Goal: Task Accomplishment & Management: Manage account settings

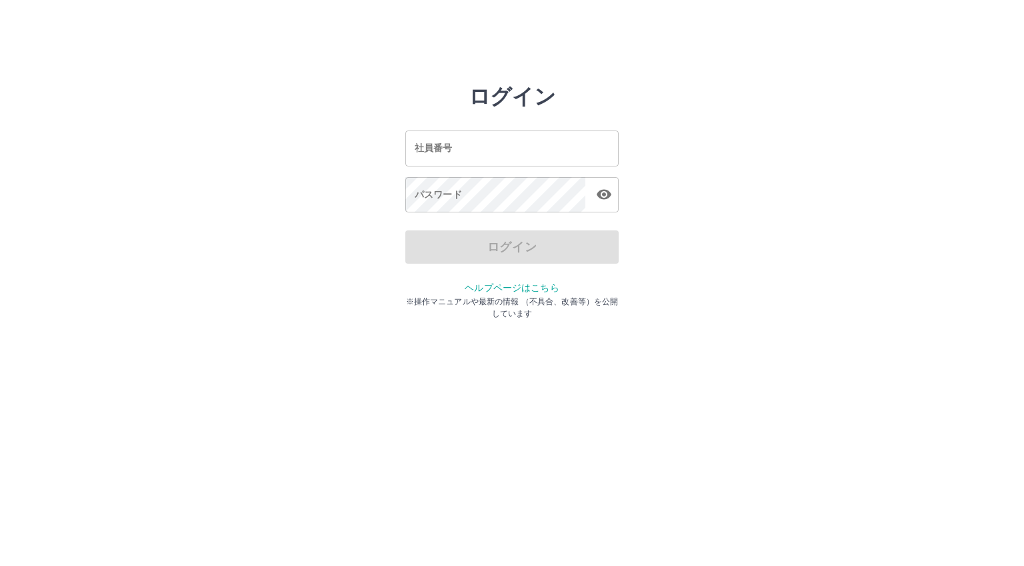
click at [456, 155] on input "社員番号" at bounding box center [511, 148] width 213 height 35
type input "*******"
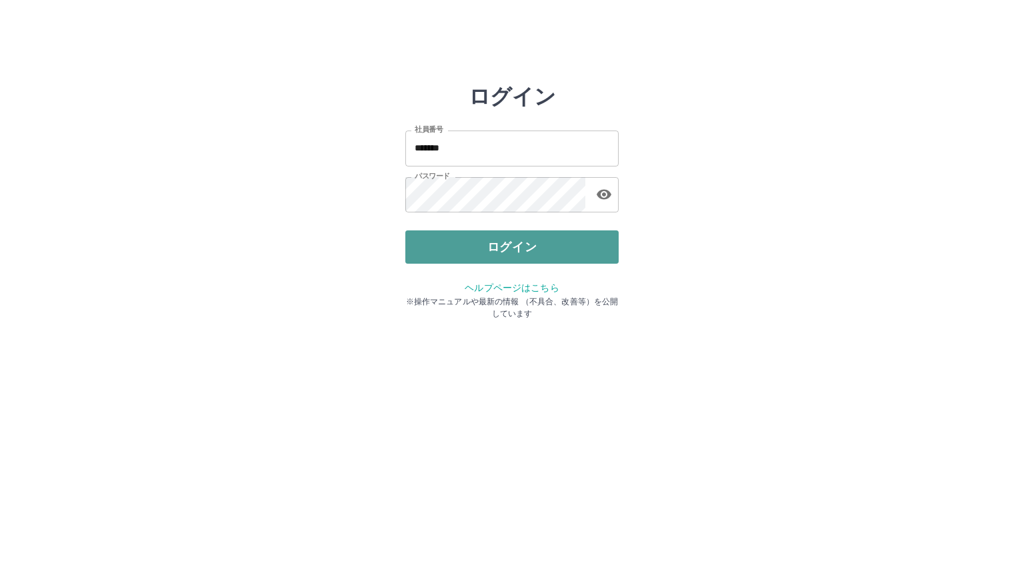
click at [460, 251] on button "ログイン" at bounding box center [511, 247] width 213 height 33
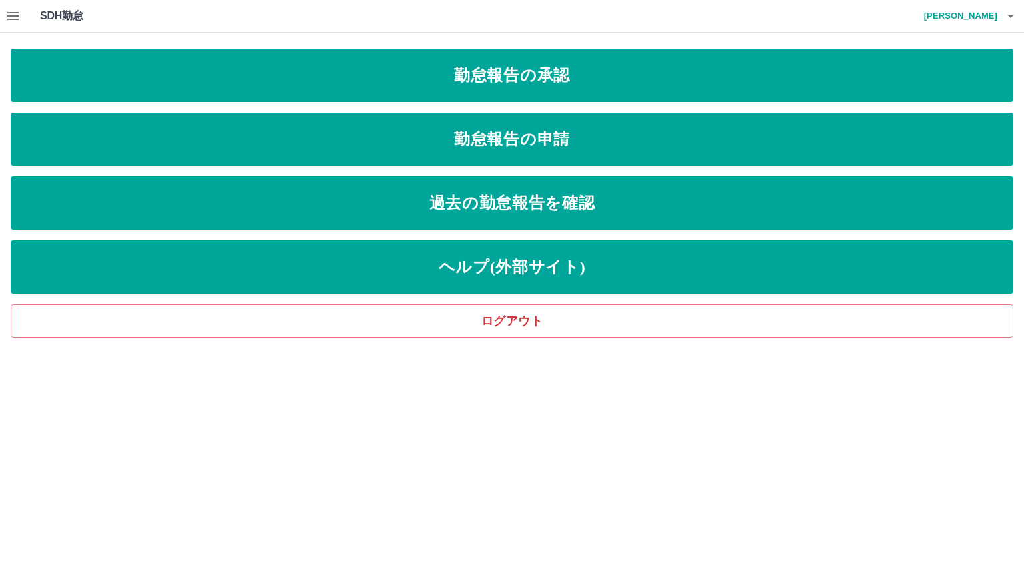
click at [13, 14] on icon "button" at bounding box center [13, 16] width 16 height 16
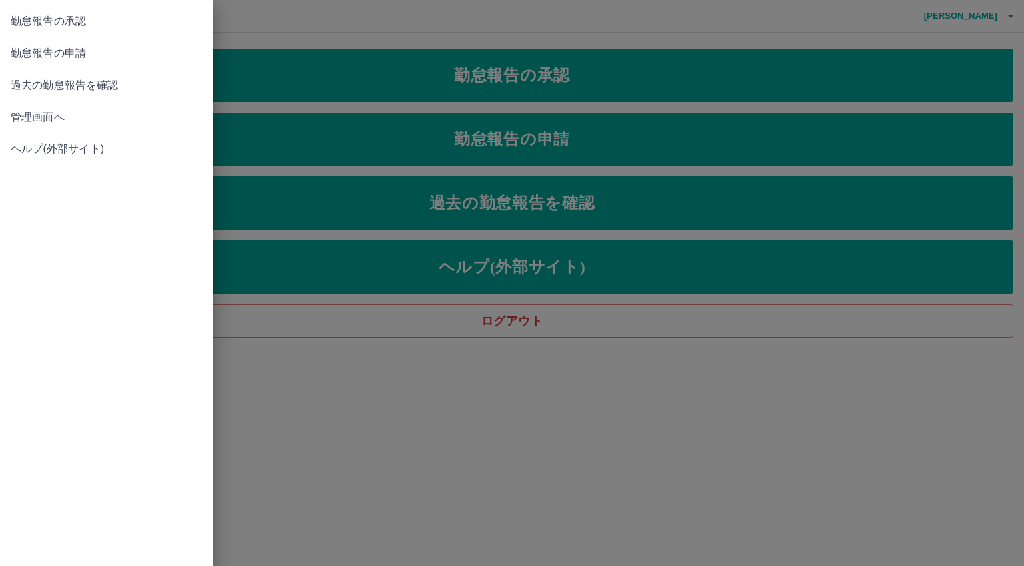
click at [33, 123] on span "管理画面へ" at bounding box center [107, 117] width 192 height 16
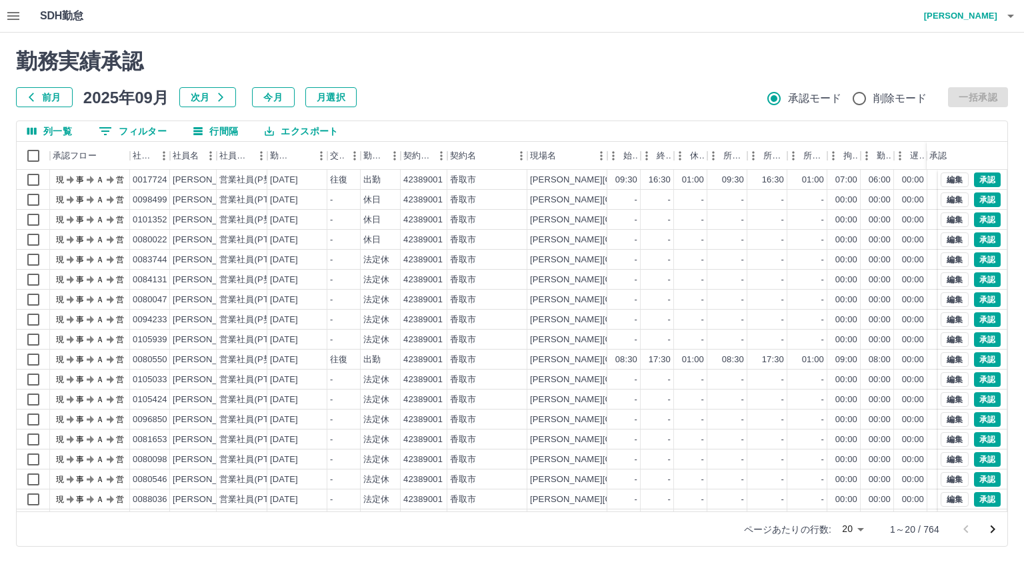
click at [850, 526] on body "SDH勤怠 [PERSON_NAME]中 勤務実績承認 前月 [DATE] 次月 今月 月選択 承認モード 削除モード 一括承認 列一覧 0 フィルター 行間…" at bounding box center [512, 281] width 1024 height 563
click at [849, 518] on li "500" at bounding box center [852, 514] width 45 height 24
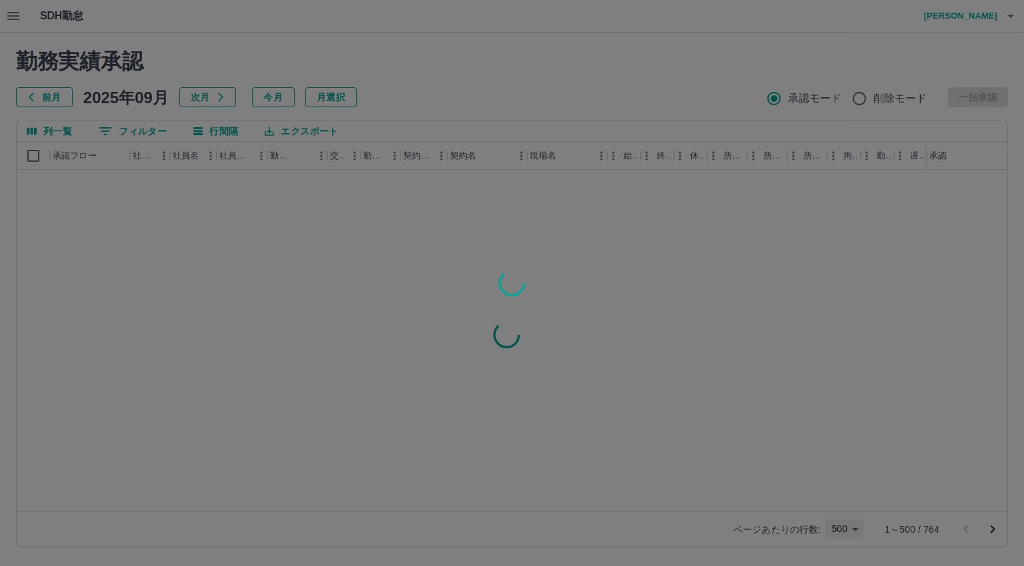
type input "***"
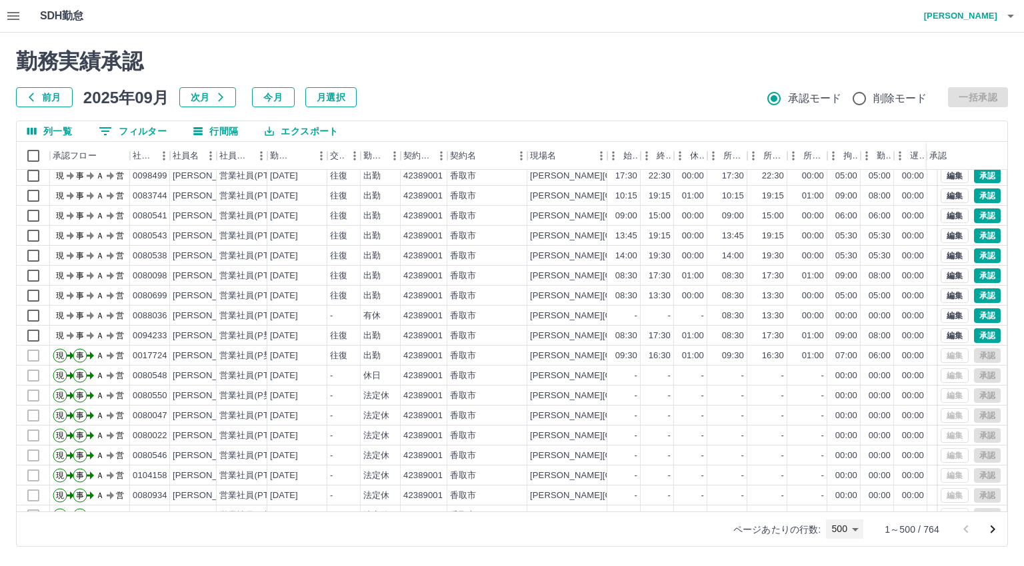
scroll to position [3545, 0]
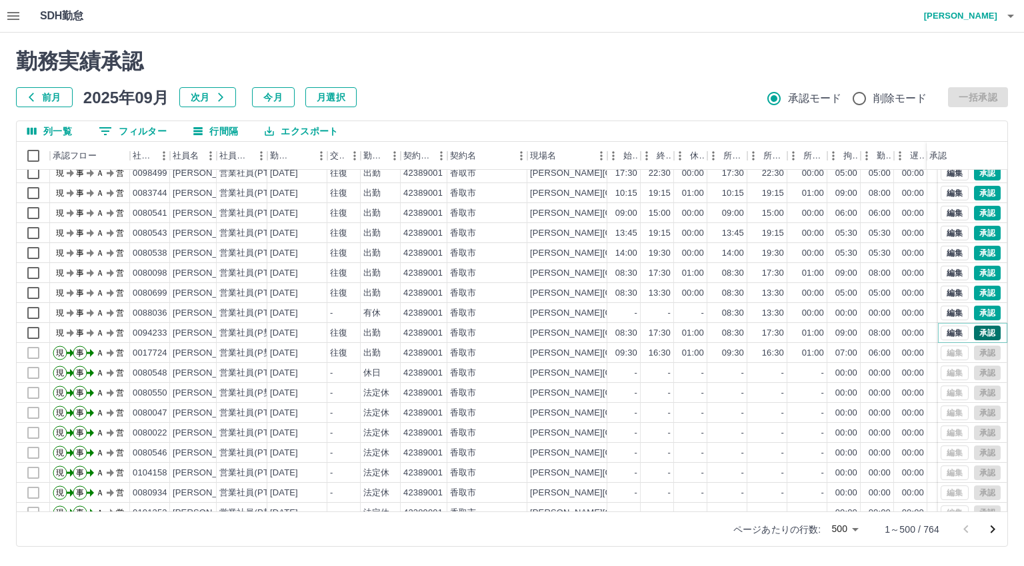
click at [974, 334] on button "承認" at bounding box center [987, 333] width 27 height 15
click at [976, 311] on button "承認" at bounding box center [987, 313] width 27 height 15
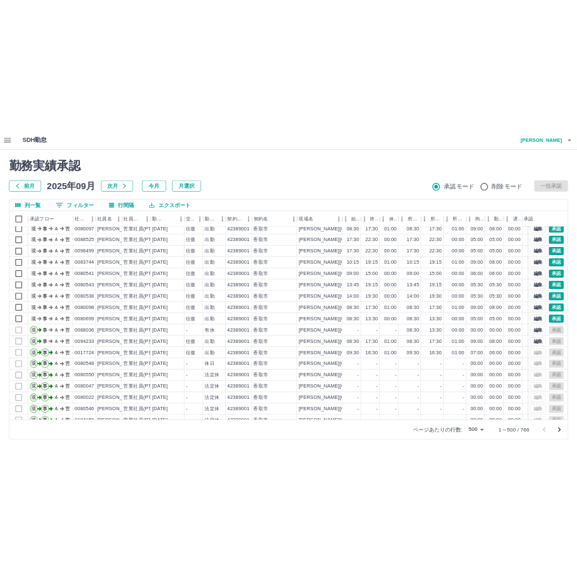
scroll to position [3572, 0]
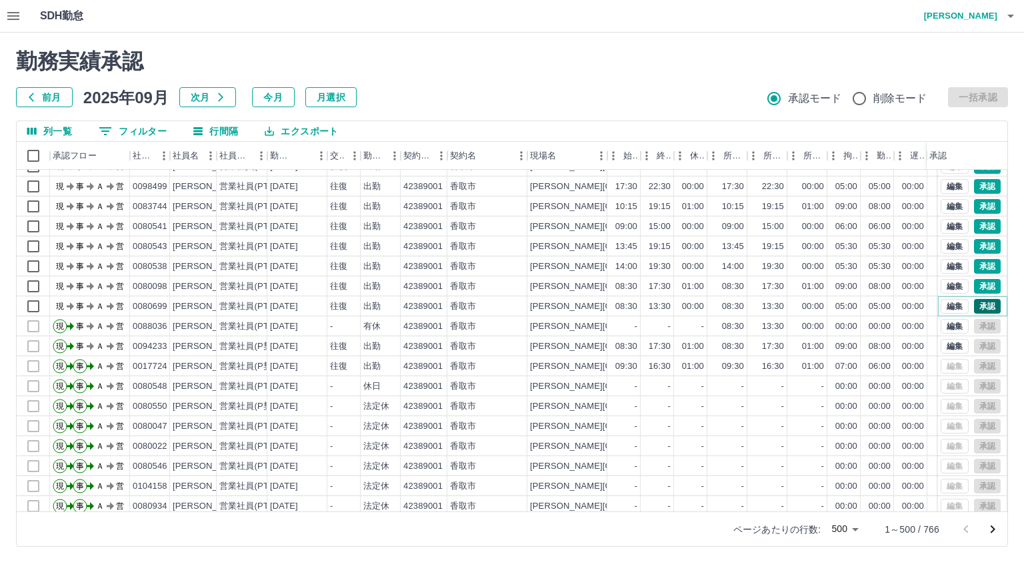
click at [974, 303] on button "承認" at bounding box center [987, 306] width 27 height 15
click at [974, 286] on button "承認" at bounding box center [987, 286] width 27 height 15
click at [981, 267] on button "承認" at bounding box center [987, 266] width 27 height 15
click at [974, 245] on button "承認" at bounding box center [987, 246] width 27 height 15
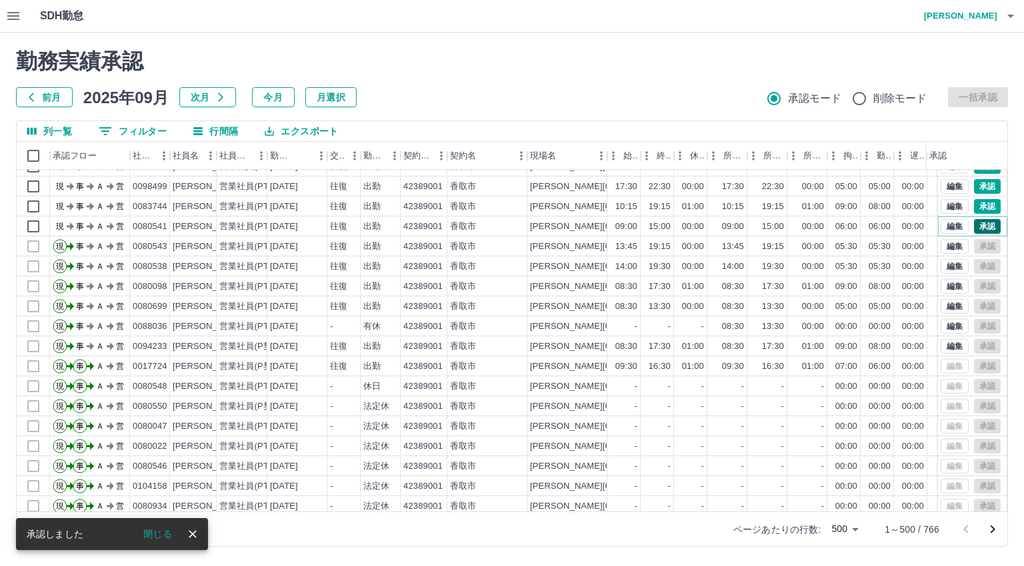
click at [976, 225] on button "承認" at bounding box center [987, 226] width 27 height 15
click at [974, 207] on button "承認" at bounding box center [987, 206] width 27 height 15
click at [974, 185] on button "承認" at bounding box center [987, 186] width 27 height 15
